Goal: Task Accomplishment & Management: Manage account settings

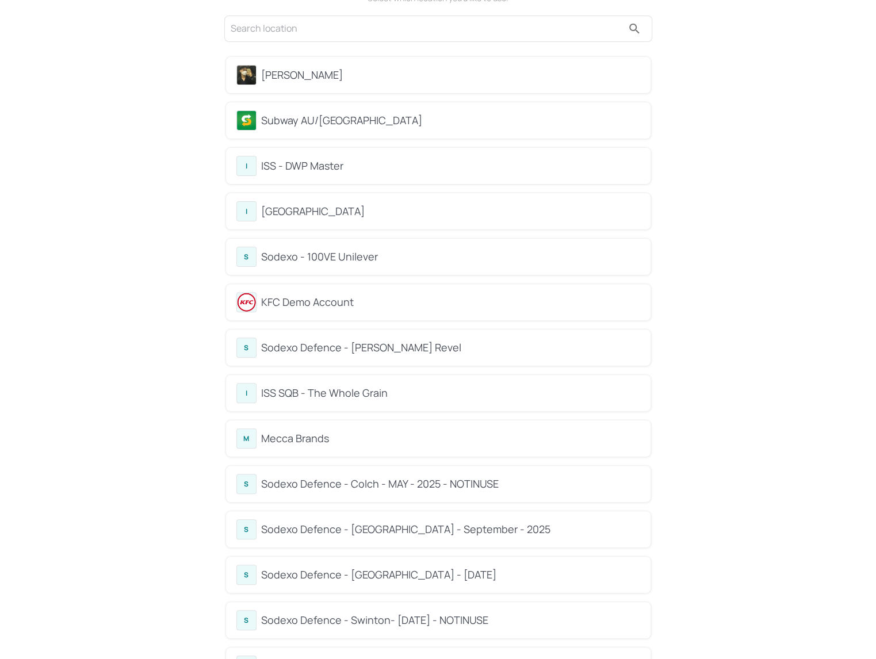
scroll to position [64, 0]
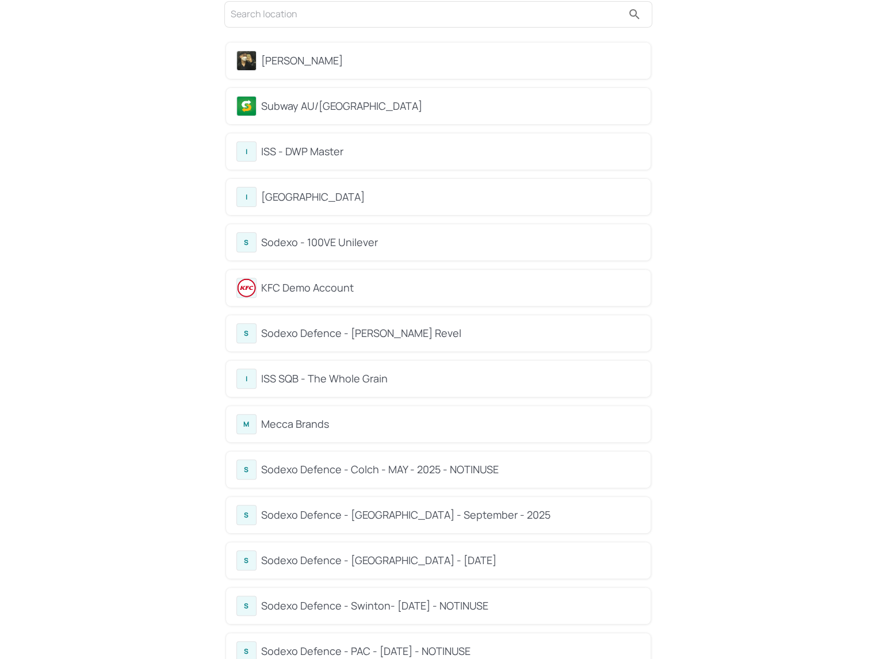
click at [306, 64] on div "[PERSON_NAME]" at bounding box center [450, 61] width 379 height 16
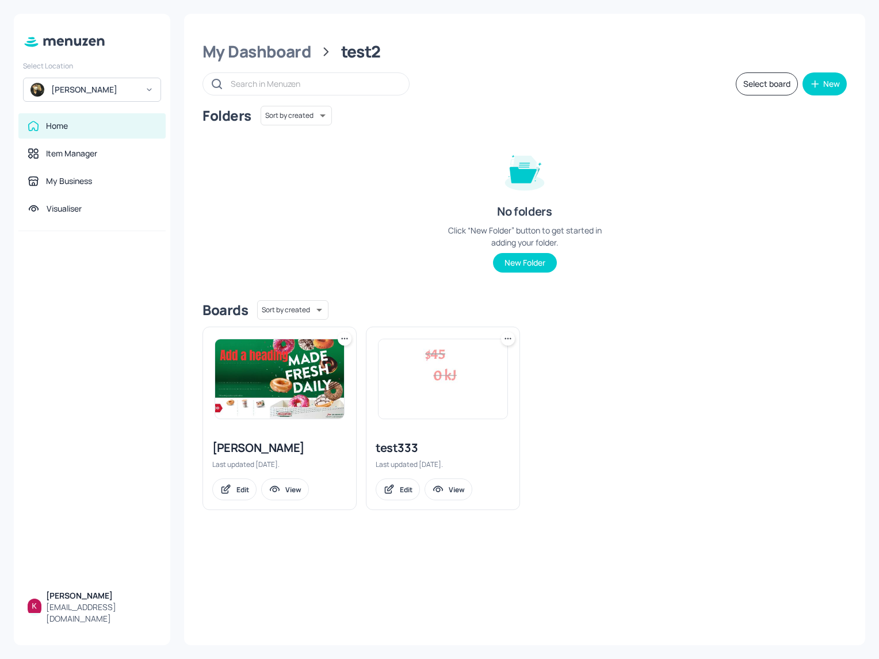
click at [117, 167] on div "Home Item Manager My Business Visualiser" at bounding box center [92, 172] width 156 height 118
click at [101, 179] on div "My Business" at bounding box center [92, 181] width 129 height 12
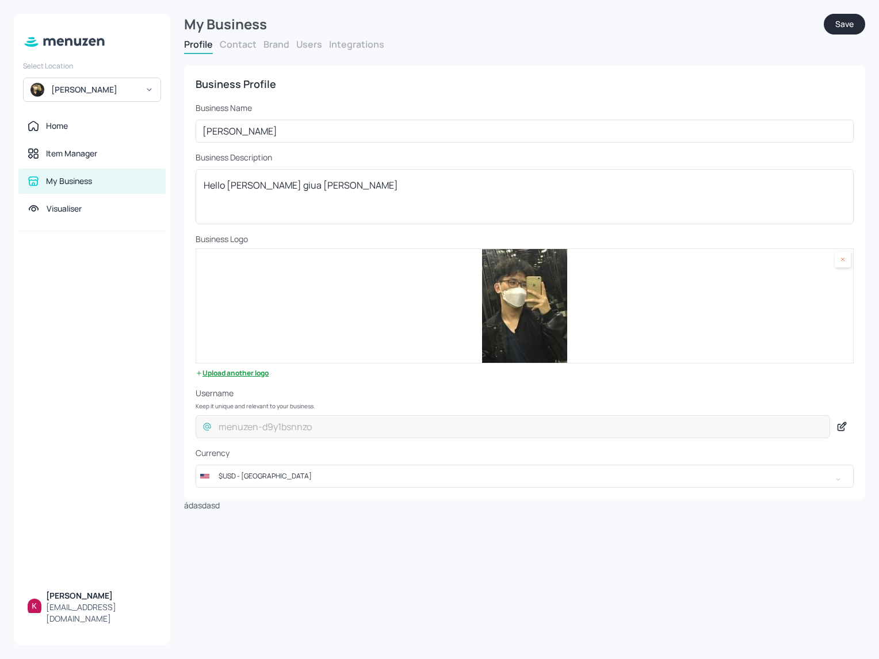
click at [292, 41] on div "Profile Contact Brand Users Integrations" at bounding box center [524, 46] width 681 height 16
click at [303, 42] on button "Users" at bounding box center [309, 44] width 26 height 13
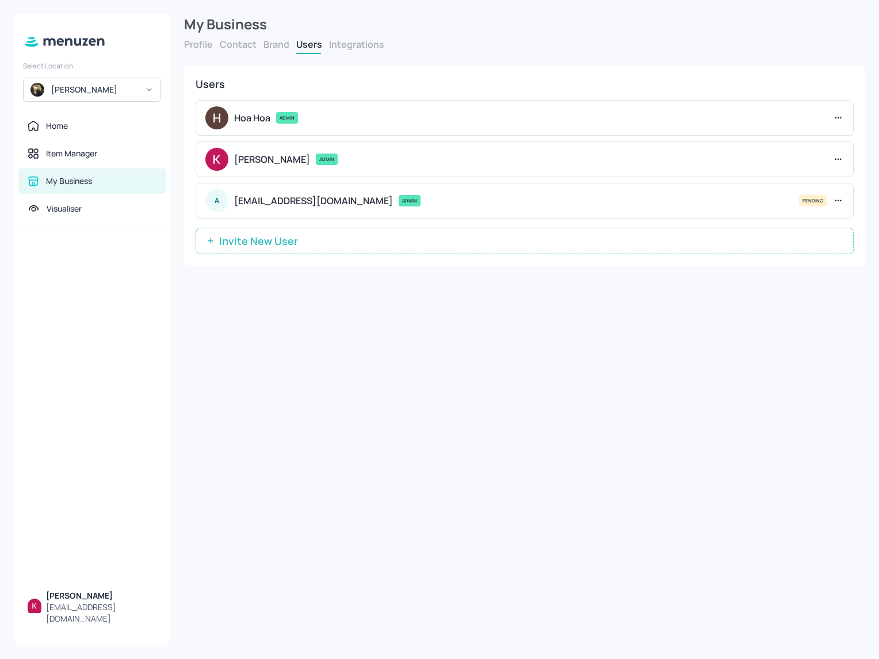
click at [839, 198] on icon at bounding box center [838, 201] width 12 height 12
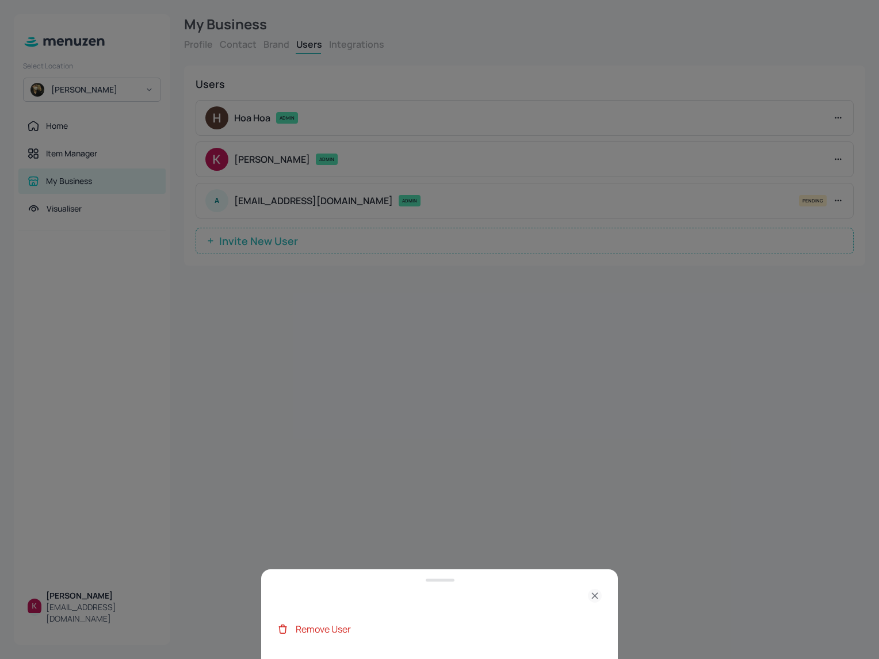
drag, startPoint x: 556, startPoint y: 368, endPoint x: 618, endPoint y: 286, distance: 102.2
click at [557, 367] on div at bounding box center [439, 329] width 879 height 659
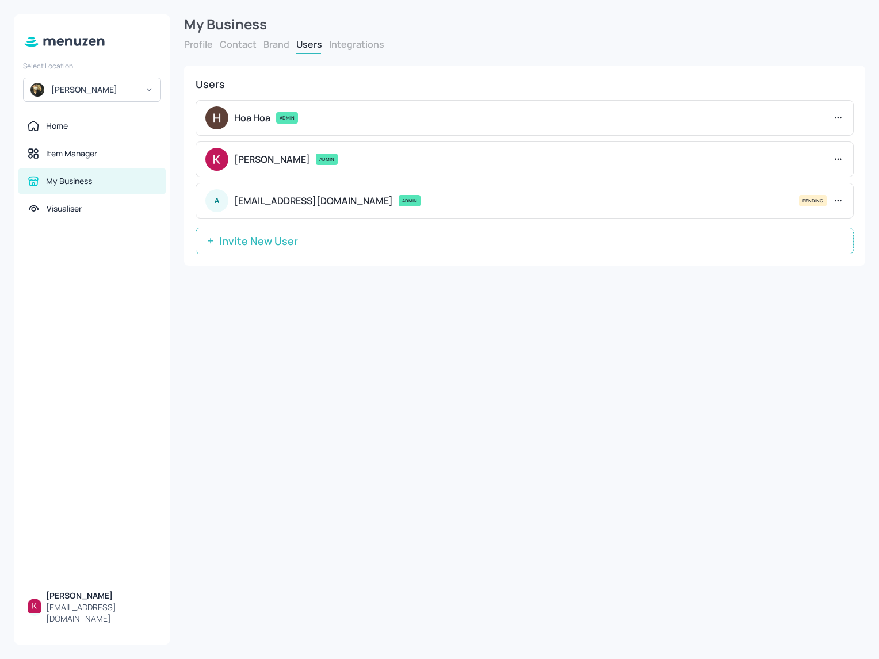
click at [837, 160] on icon at bounding box center [838, 160] width 12 height 12
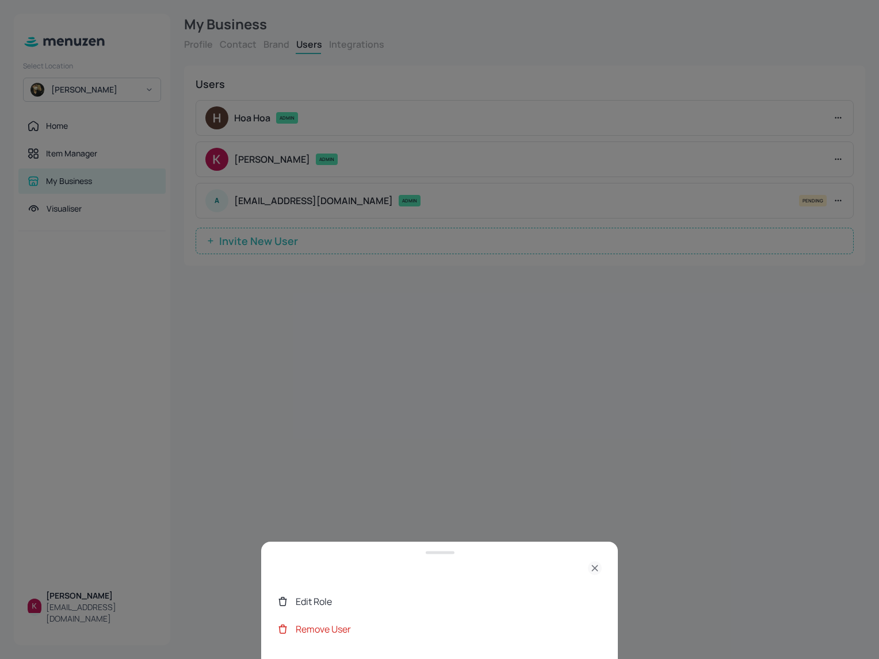
click at [699, 149] on div at bounding box center [439, 329] width 879 height 659
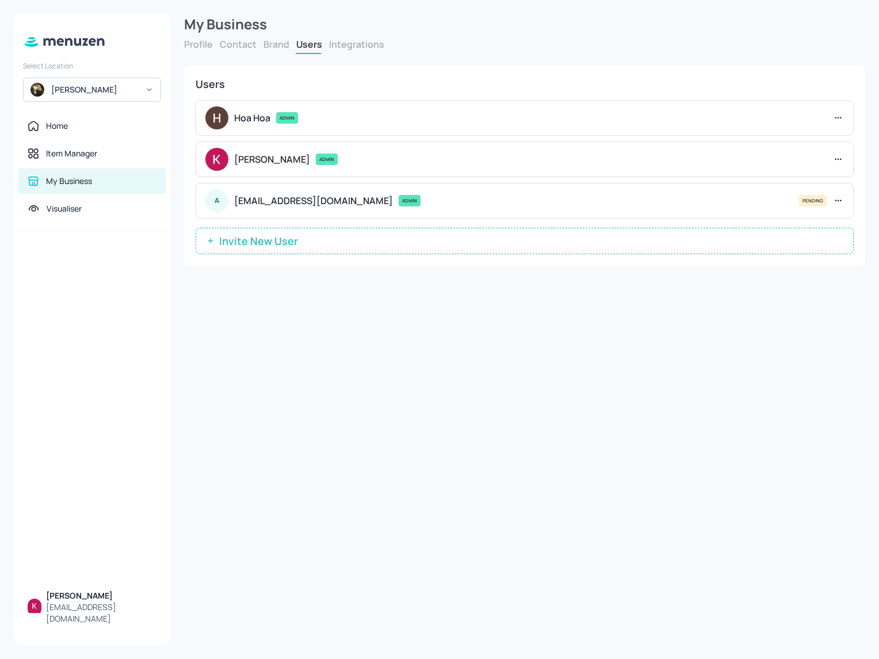
click at [837, 118] on icon at bounding box center [838, 118] width 12 height 12
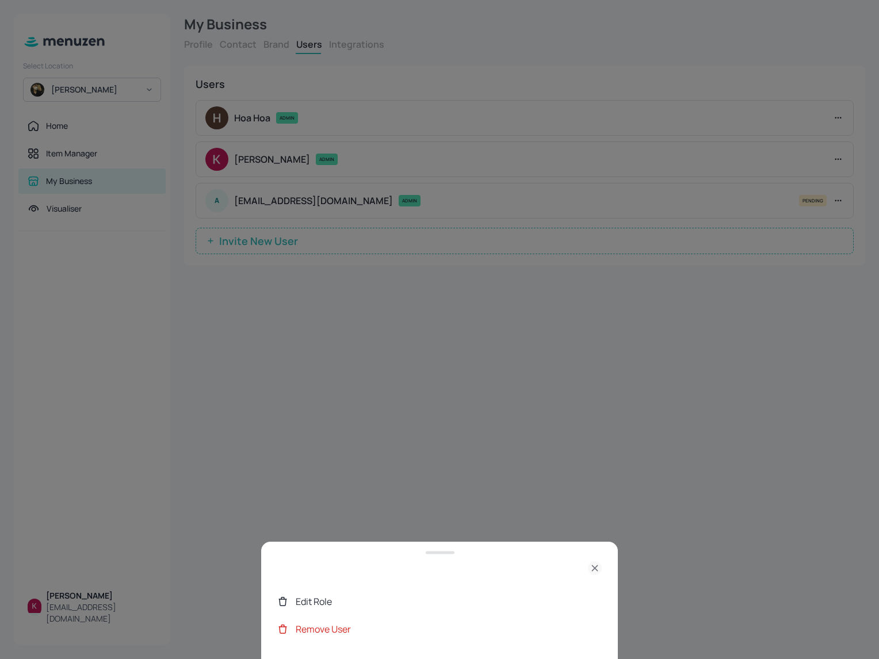
drag, startPoint x: 322, startPoint y: 587, endPoint x: 324, endPoint y: 604, distance: 17.4
click at [322, 587] on ul "Edit Role Remove User" at bounding box center [439, 615] width 324 height 64
click at [324, 604] on div "Edit Role" at bounding box center [449, 602] width 306 height 14
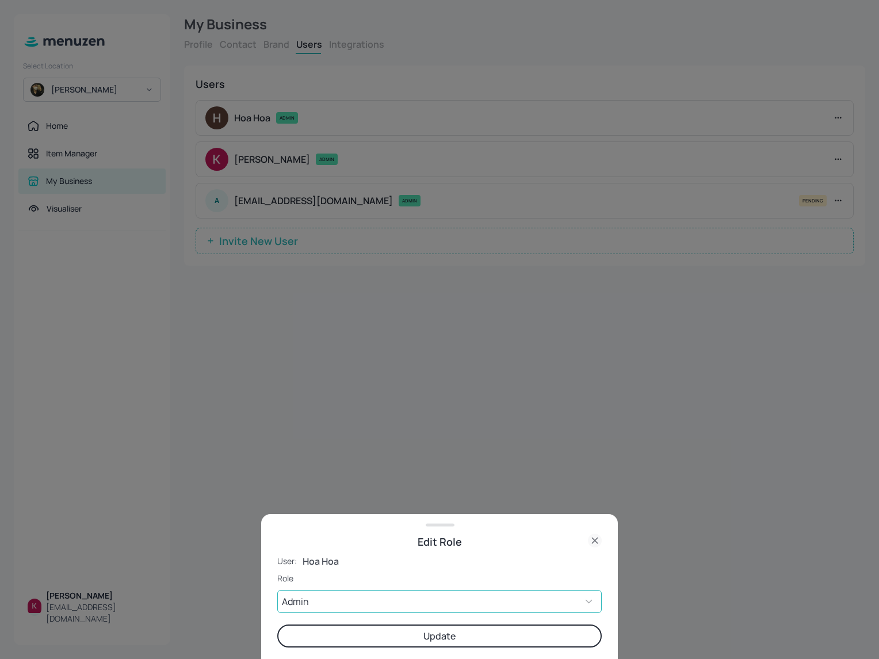
click at [380, 600] on body "Select Location Kai Home Item Manager My Business Visualiser [PERSON_NAME] [PER…" at bounding box center [439, 329] width 879 height 659
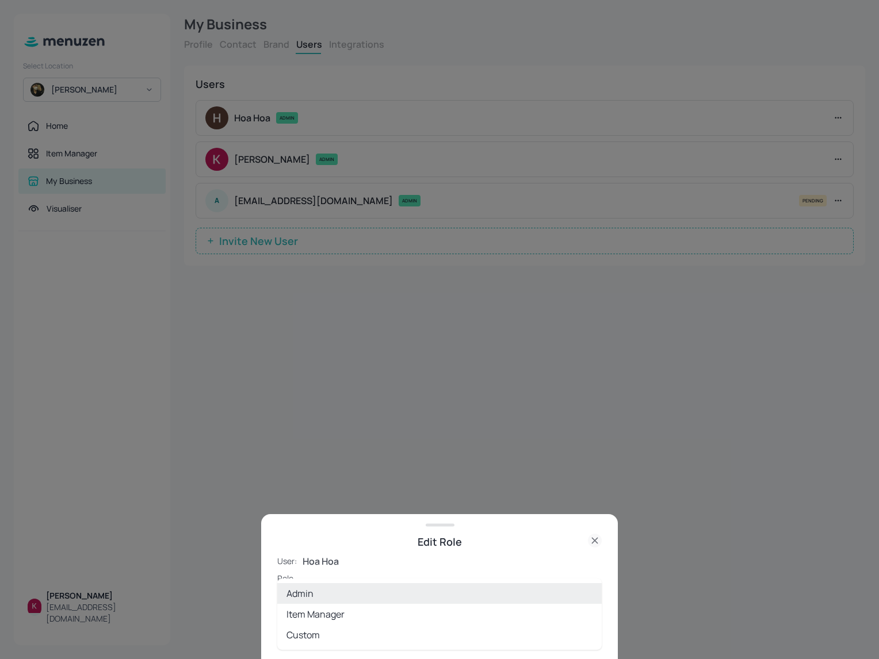
click at [342, 629] on li "Custom" at bounding box center [439, 635] width 324 height 21
type input "CUSTOM"
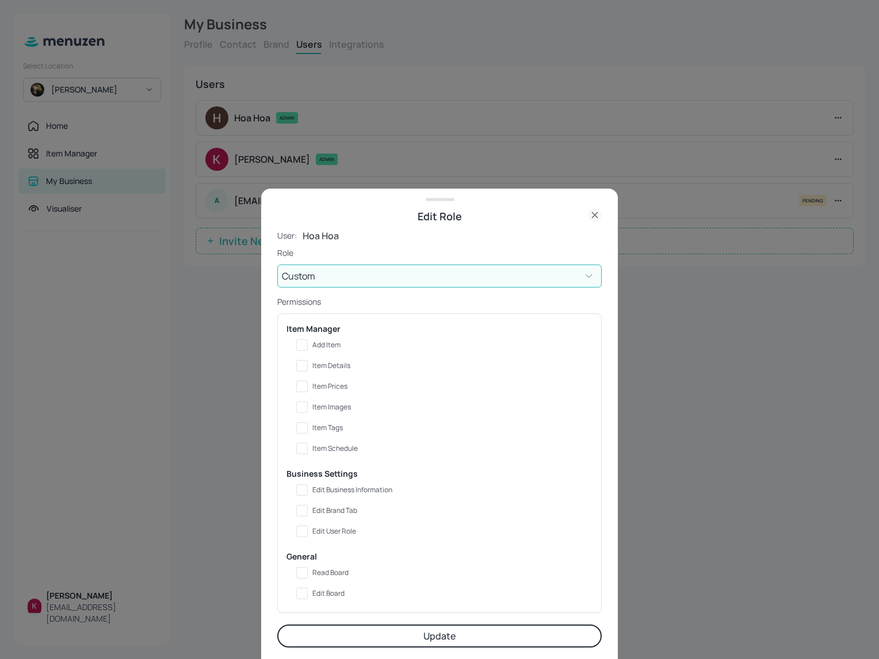
click at [738, 338] on div at bounding box center [439, 329] width 879 height 659
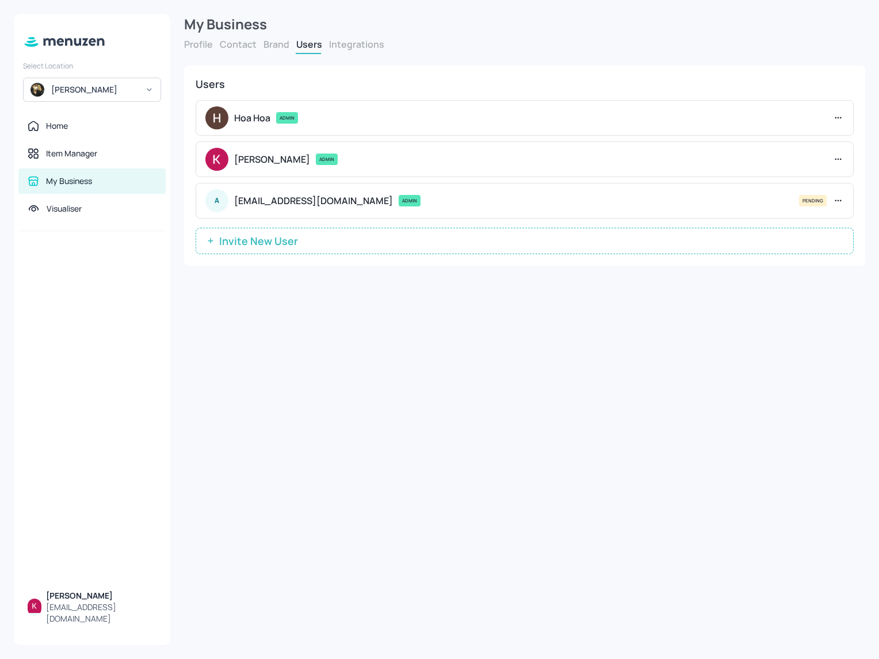
click at [384, 229] on button "Invite New User" at bounding box center [525, 241] width 658 height 26
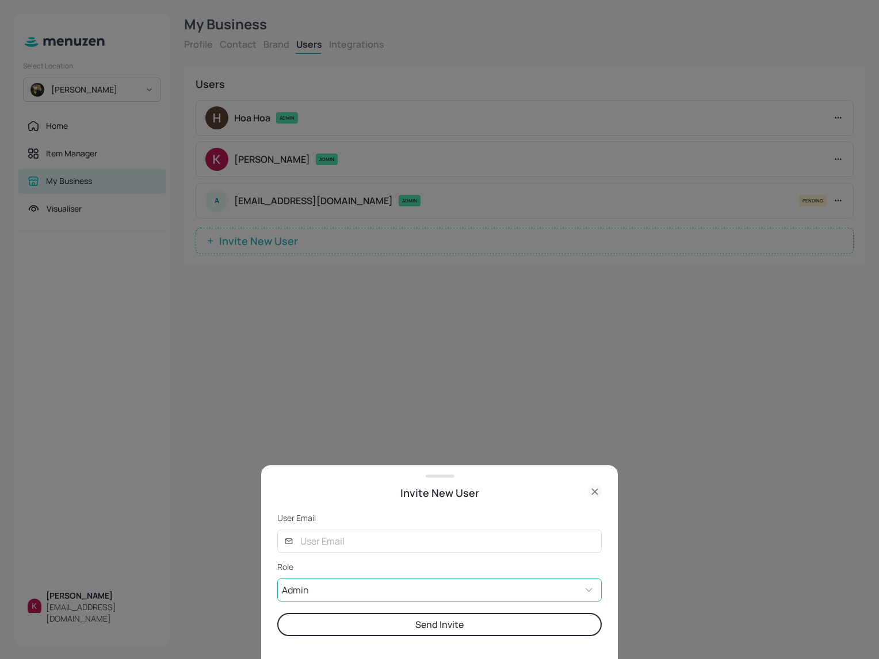
click at [324, 588] on body "Select Location Kai Home Item Manager My Business Visualiser [PERSON_NAME] [PER…" at bounding box center [439, 329] width 879 height 659
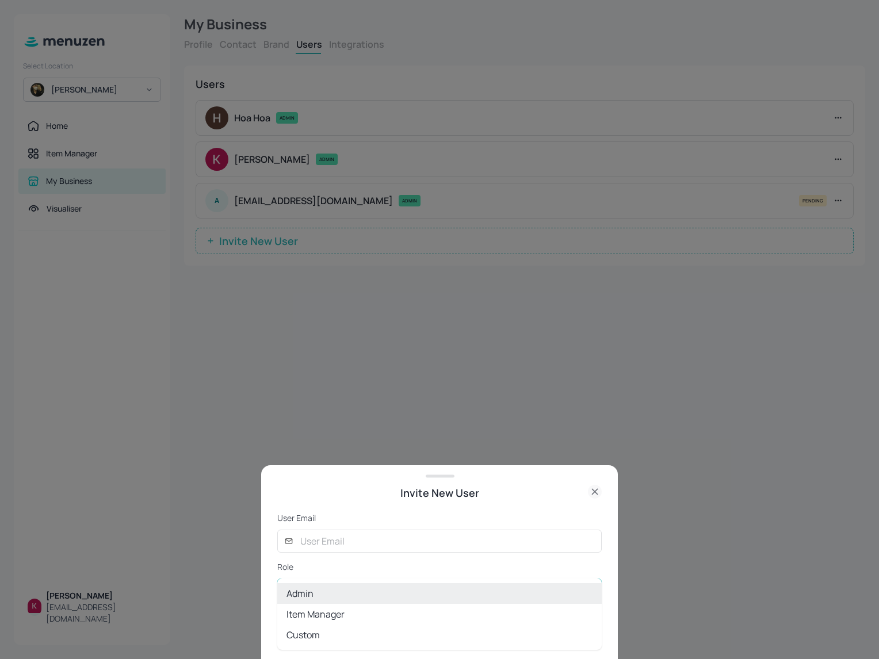
click at [308, 629] on li "Custom" at bounding box center [439, 635] width 324 height 21
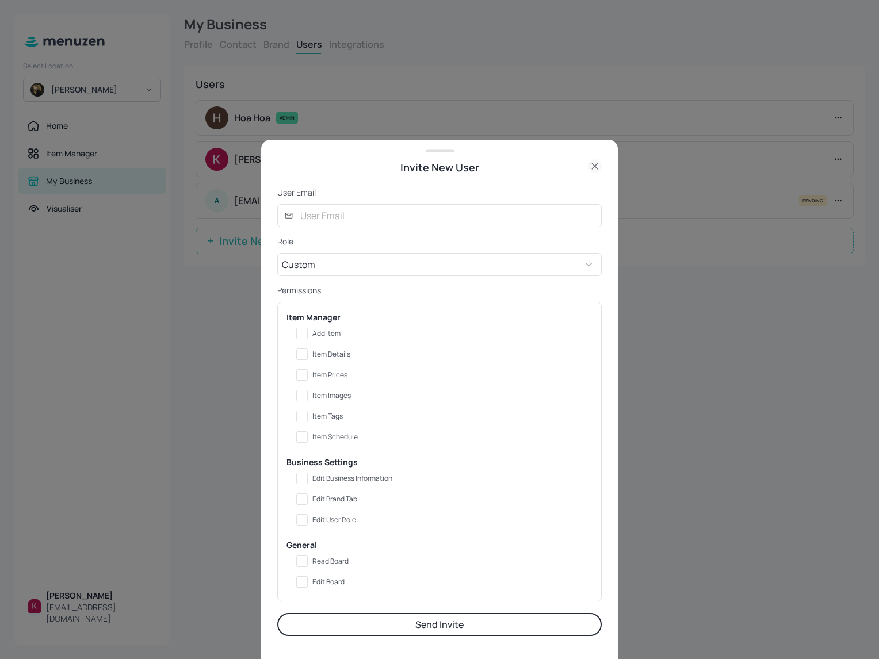
drag, startPoint x: 592, startPoint y: 167, endPoint x: 575, endPoint y: 150, distance: 24.0
click at [592, 167] on icon at bounding box center [595, 166] width 14 height 14
type input "ADMIN"
